Goal: Ask a question

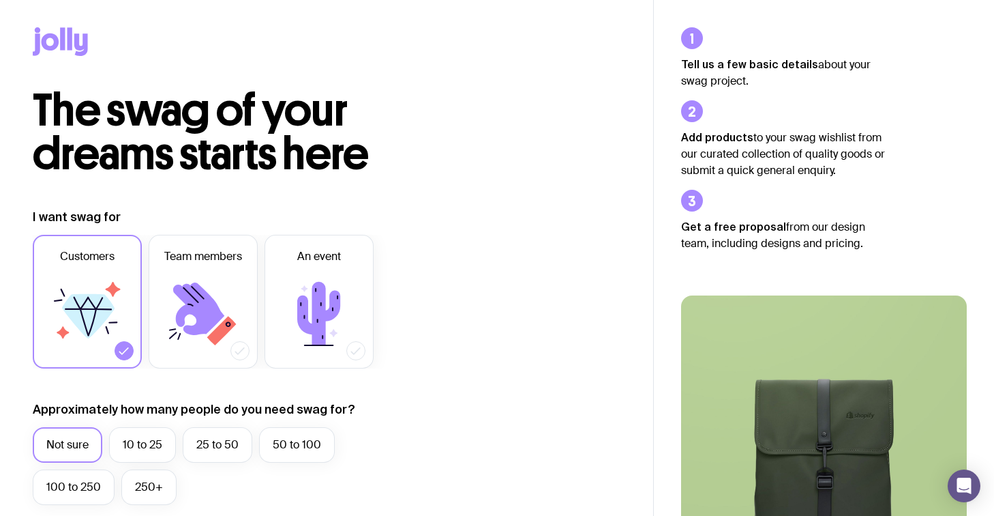
click at [68, 45] on icon at bounding box center [70, 38] width 5 height 23
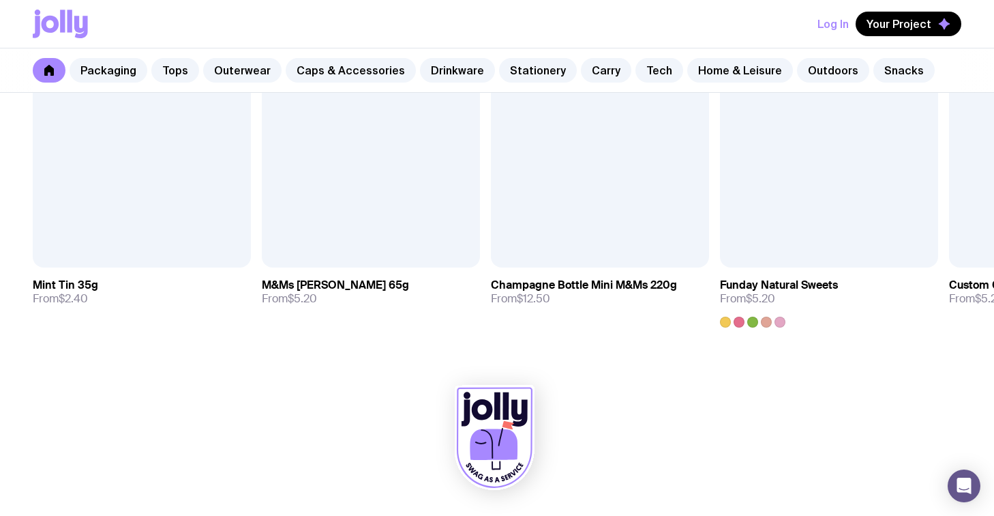
scroll to position [4802, 0]
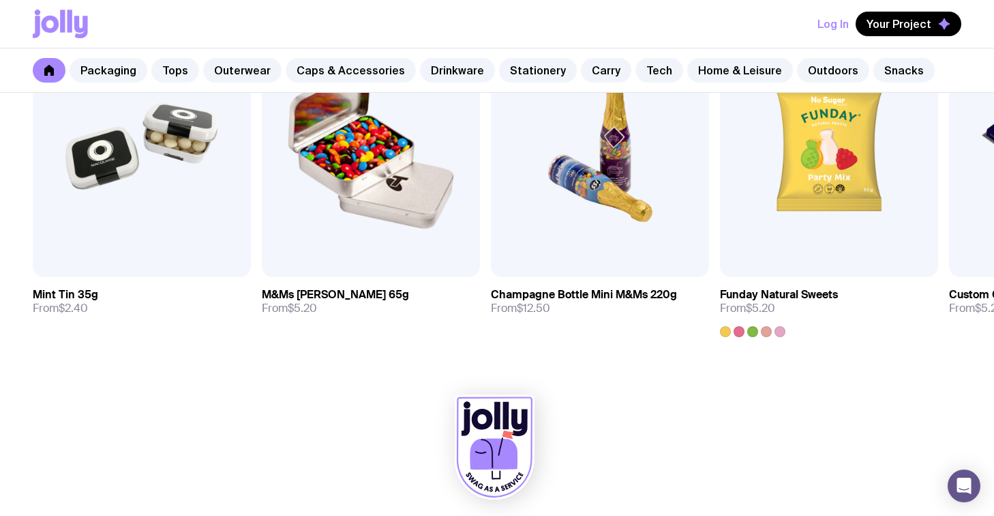
click at [68, 22] on icon at bounding box center [70, 21] width 5 height 23
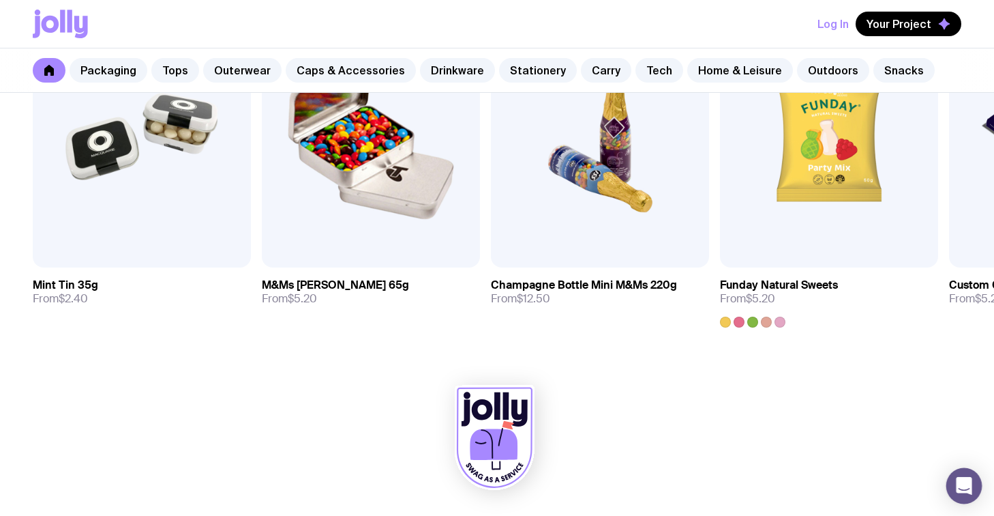
click at [962, 482] on icon "Open Intercom Messenger" at bounding box center [964, 486] width 16 height 18
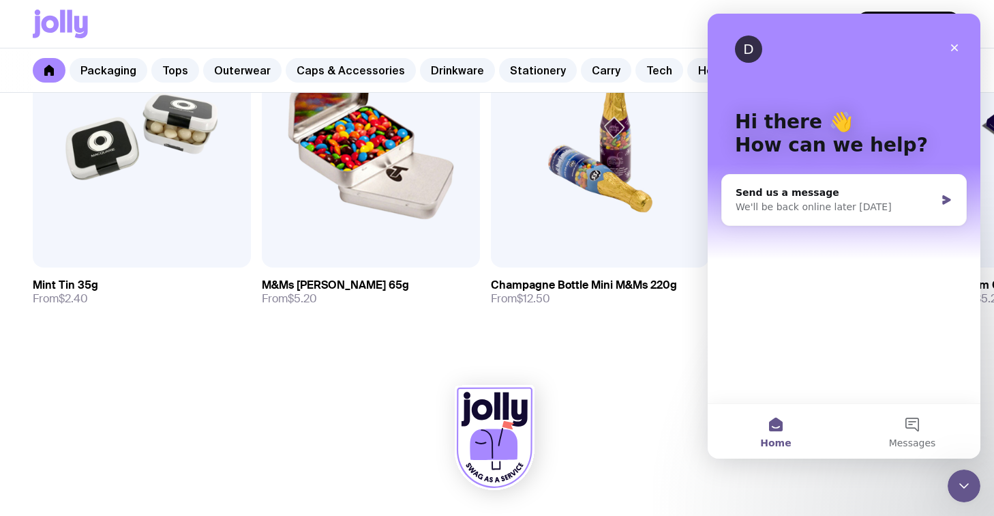
scroll to position [0, 0]
click at [798, 211] on div "We'll be back online later [DATE]" at bounding box center [836, 207] width 200 height 14
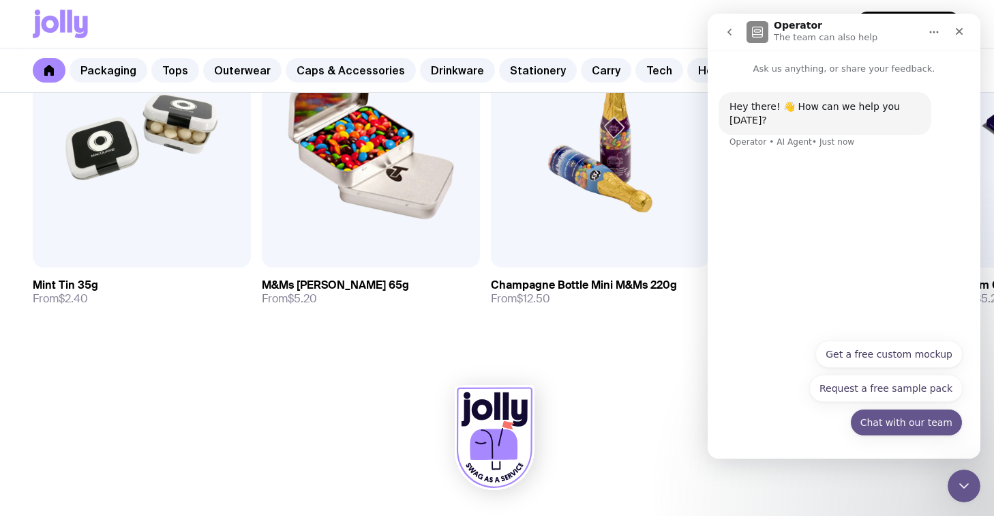
click at [865, 421] on button "Chat with our team" at bounding box center [906, 422] width 113 height 27
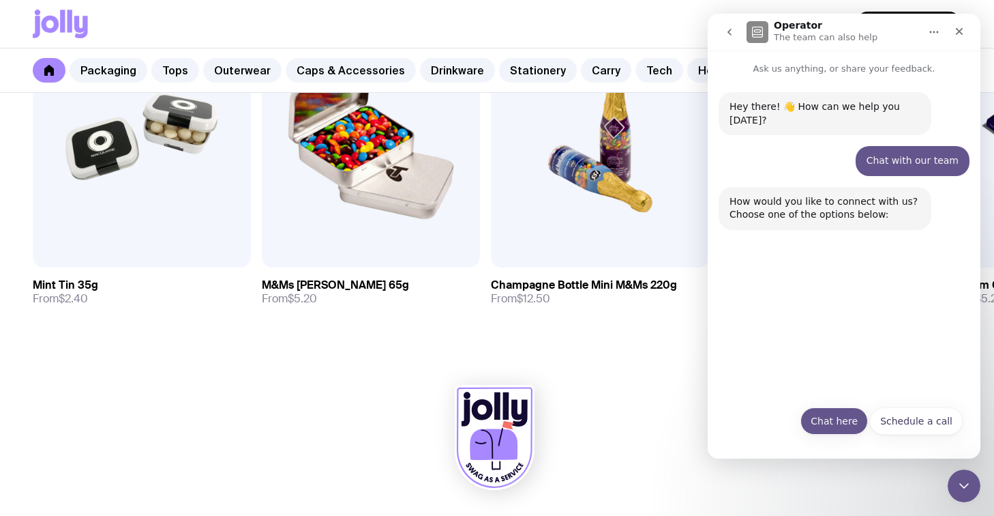
click at [846, 421] on button "Chat here" at bounding box center [835, 420] width 68 height 27
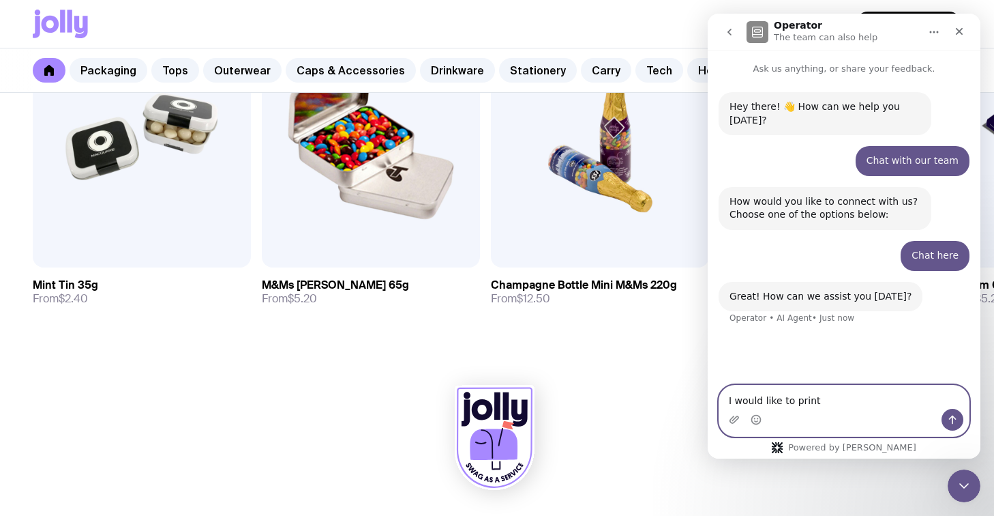
drag, startPoint x: 816, startPoint y: 398, endPoint x: 780, endPoint y: 400, distance: 36.9
click at [780, 400] on textarea "I would like to print" at bounding box center [844, 396] width 250 height 23
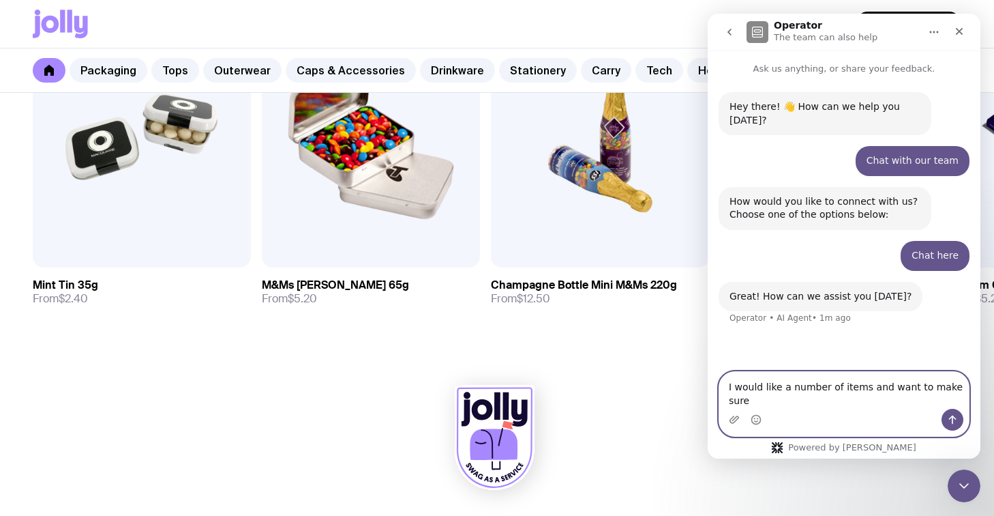
click at [780, 402] on textarea "I would like a number of items and want to make sure" at bounding box center [844, 390] width 250 height 37
click at [783, 399] on textarea "I would like to print a number of items and want to make sure" at bounding box center [844, 390] width 250 height 37
type textarea "I would like to print a number of items and want to make sure you can do that"
click at [735, 421] on icon "Upload attachment" at bounding box center [735, 419] width 10 height 8
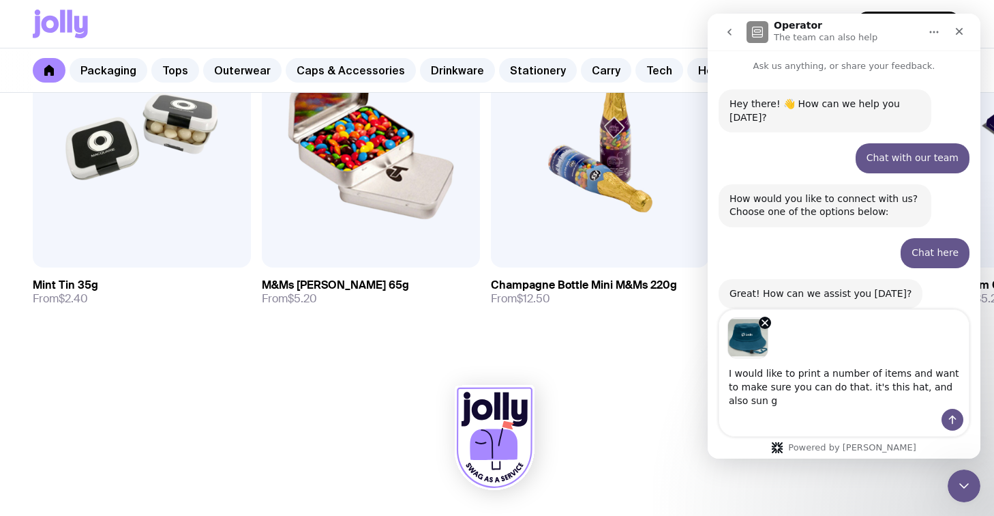
scroll to position [16, 0]
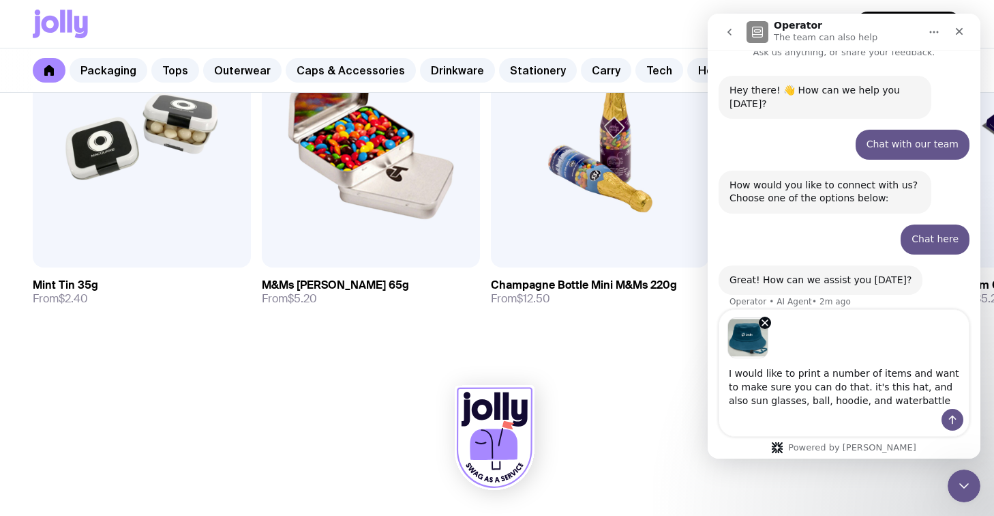
click at [875, 400] on textarea "I would like to print a number of items and want to make sure you can do that. …" at bounding box center [844, 383] width 250 height 50
click at [876, 400] on textarea "I would like to print a number of items and want to make sure you can do that. …" at bounding box center [844, 383] width 250 height 50
click at [865, 400] on textarea "I would like to print a number of items and want to make sure you can do that. …" at bounding box center [844, 383] width 250 height 50
type textarea "I would like to print a number of items and want to make sure you can do that. …"
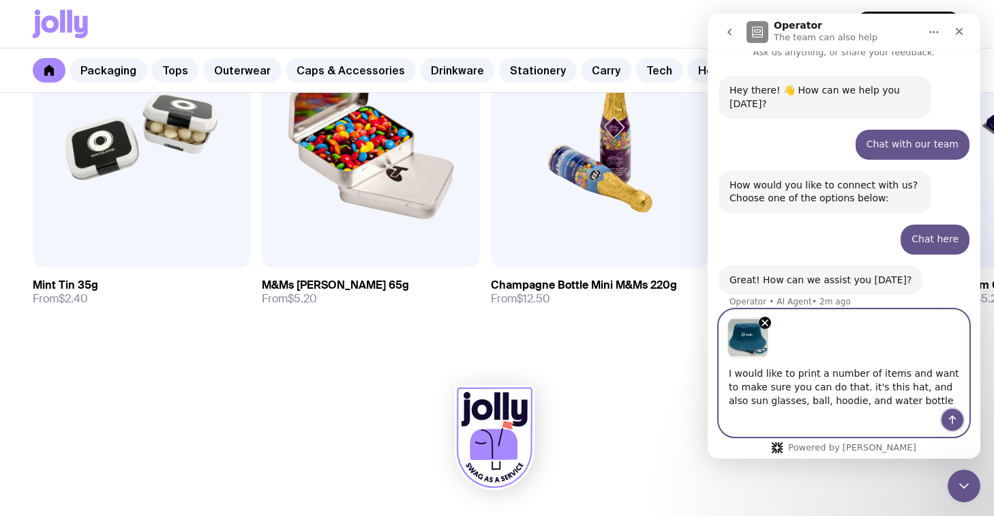
click at [953, 421] on icon "Send a message…" at bounding box center [952, 419] width 11 height 11
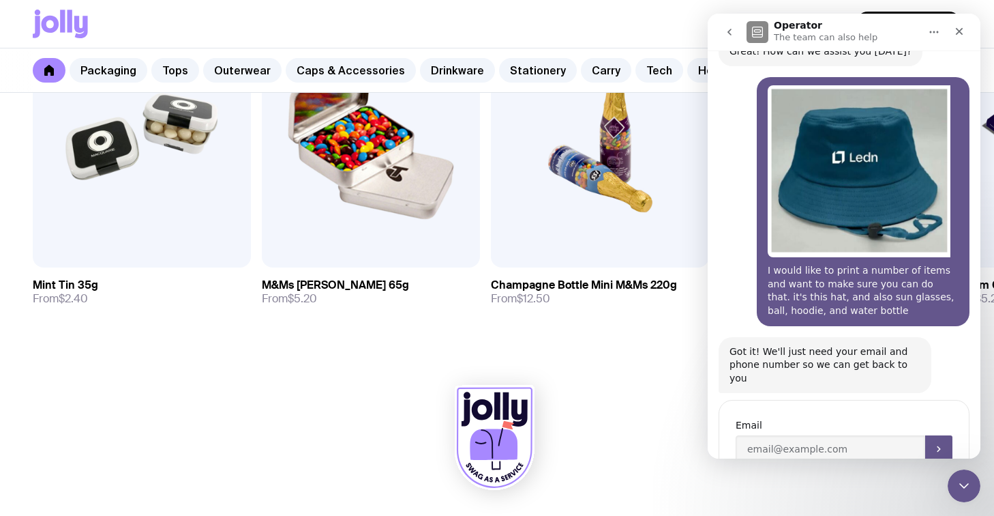
scroll to position [276, 0]
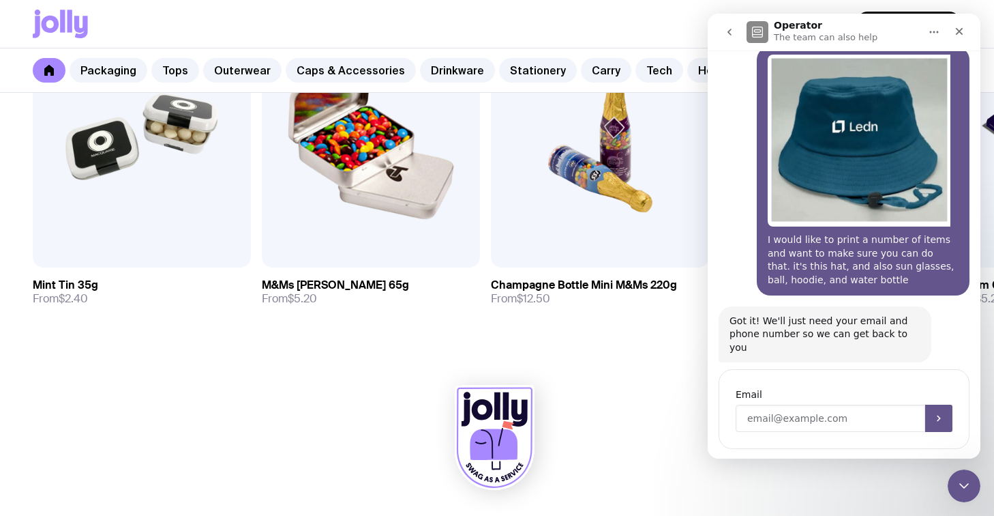
click at [807, 404] on input "Enter your email" at bounding box center [831, 417] width 190 height 27
type input "[PERSON_NAME][EMAIL_ADDRESS][DOMAIN_NAME]"
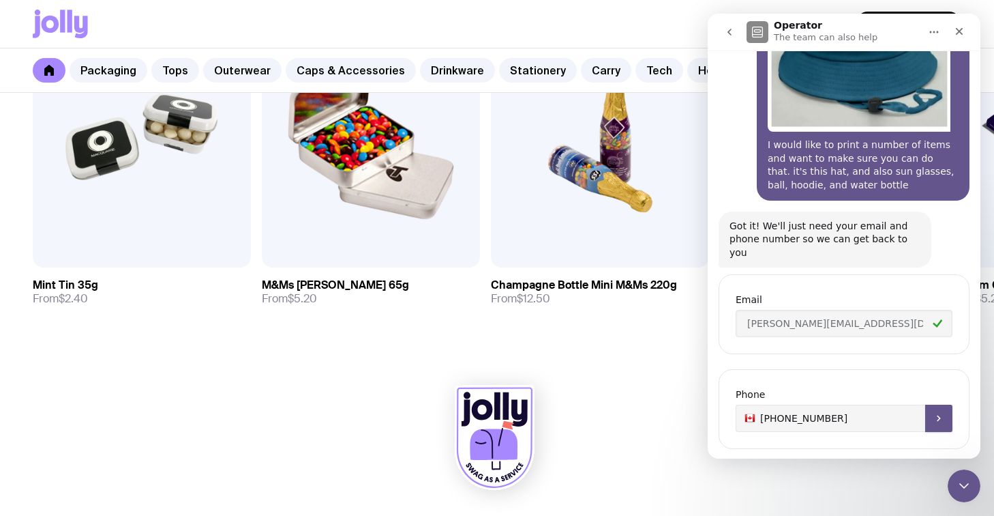
type input "[PHONE_NUMBER]"
click at [941, 413] on icon "Submit" at bounding box center [939, 418] width 11 height 11
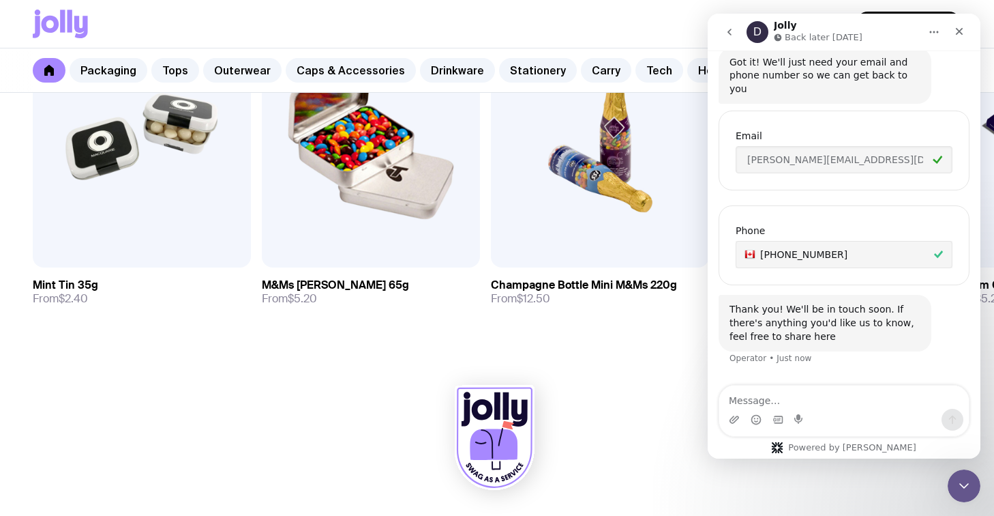
scroll to position [540, 0]
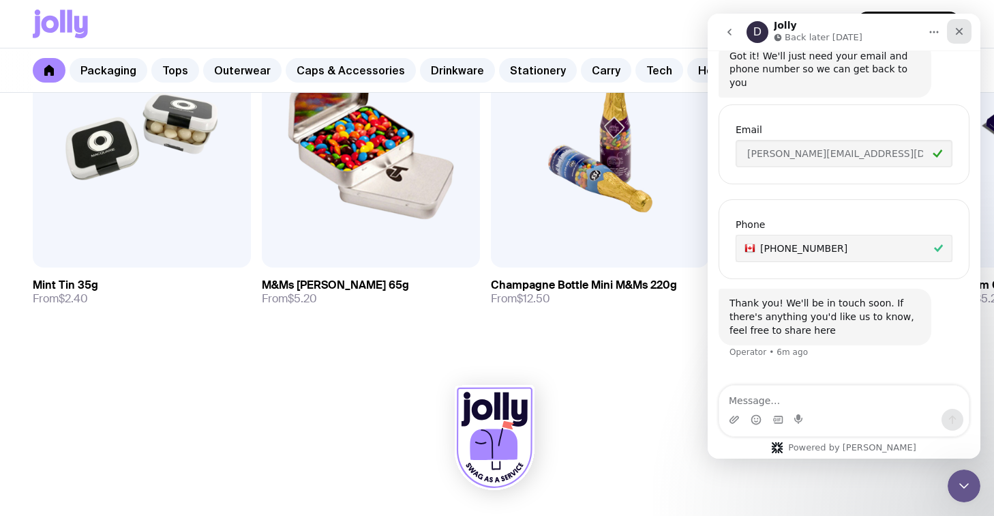
click at [962, 31] on icon "Close" at bounding box center [959, 31] width 11 height 11
